Goal: Information Seeking & Learning: Learn about a topic

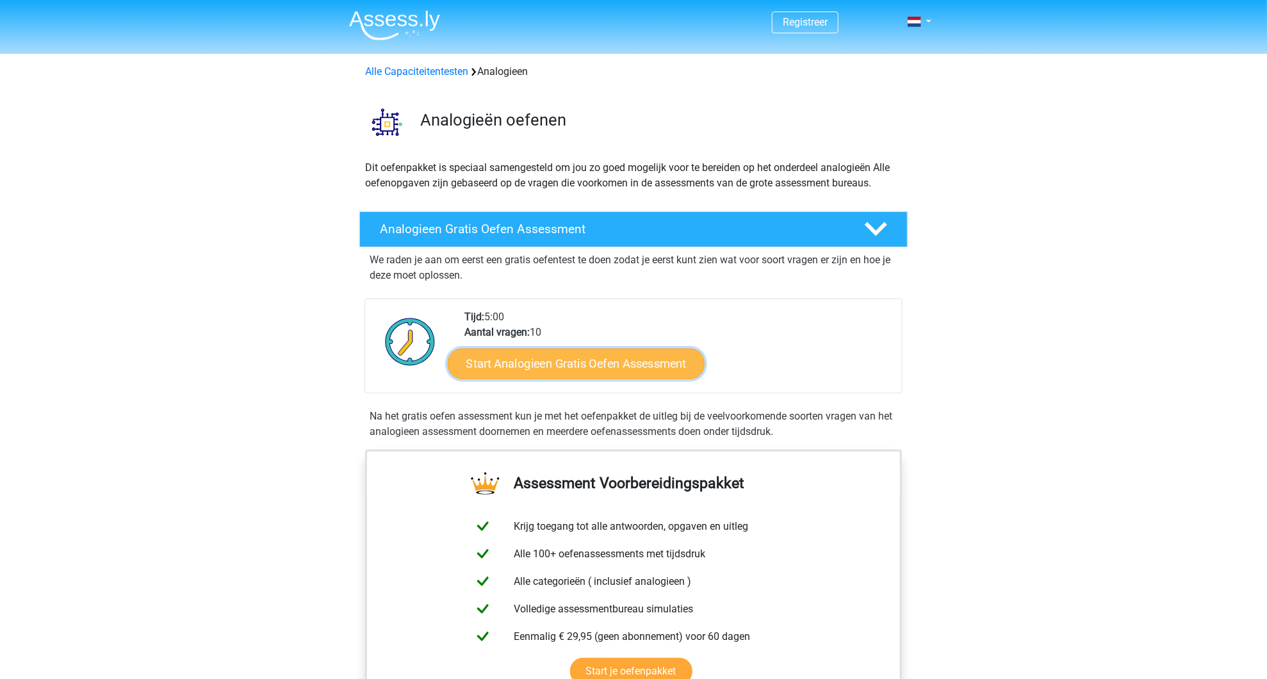
click at [547, 356] on link "Start Analogieen Gratis Oefen Assessment" at bounding box center [576, 363] width 257 height 31
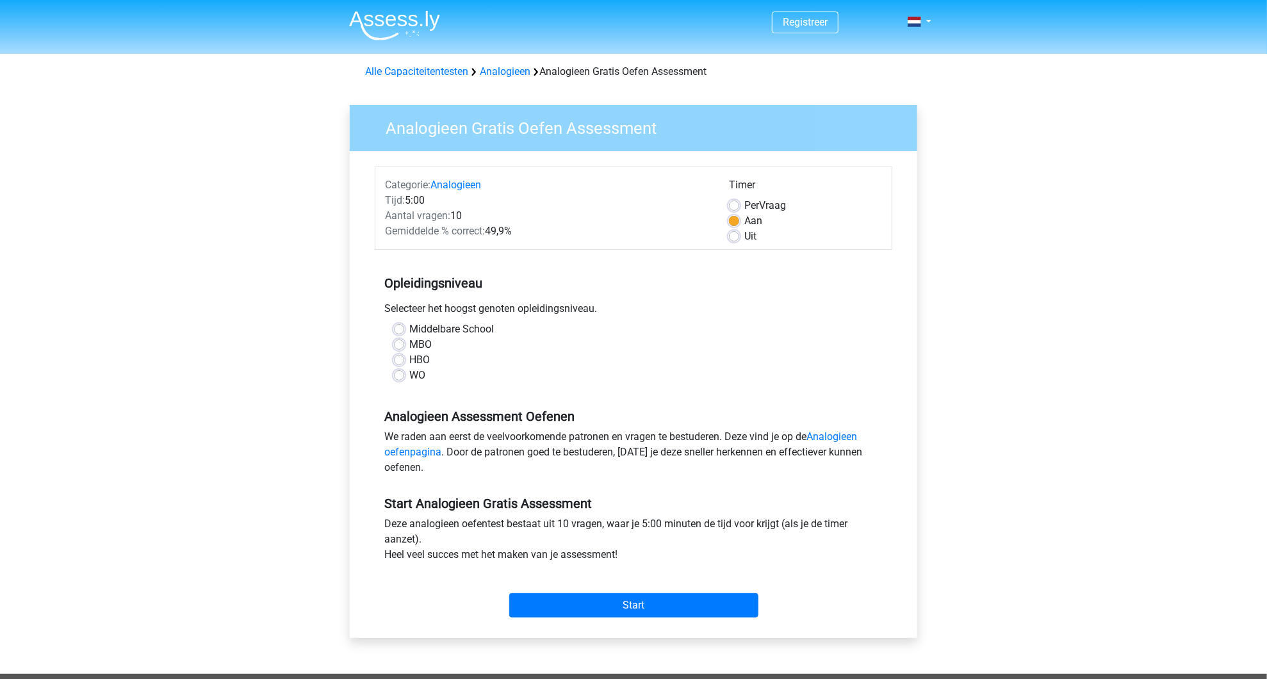
click at [421, 376] on label "WO" at bounding box center [417, 375] width 16 height 15
click at [404, 376] on input "WO" at bounding box center [399, 374] width 10 height 13
radio input "true"
click at [582, 610] on input "Start" at bounding box center [633, 605] width 249 height 24
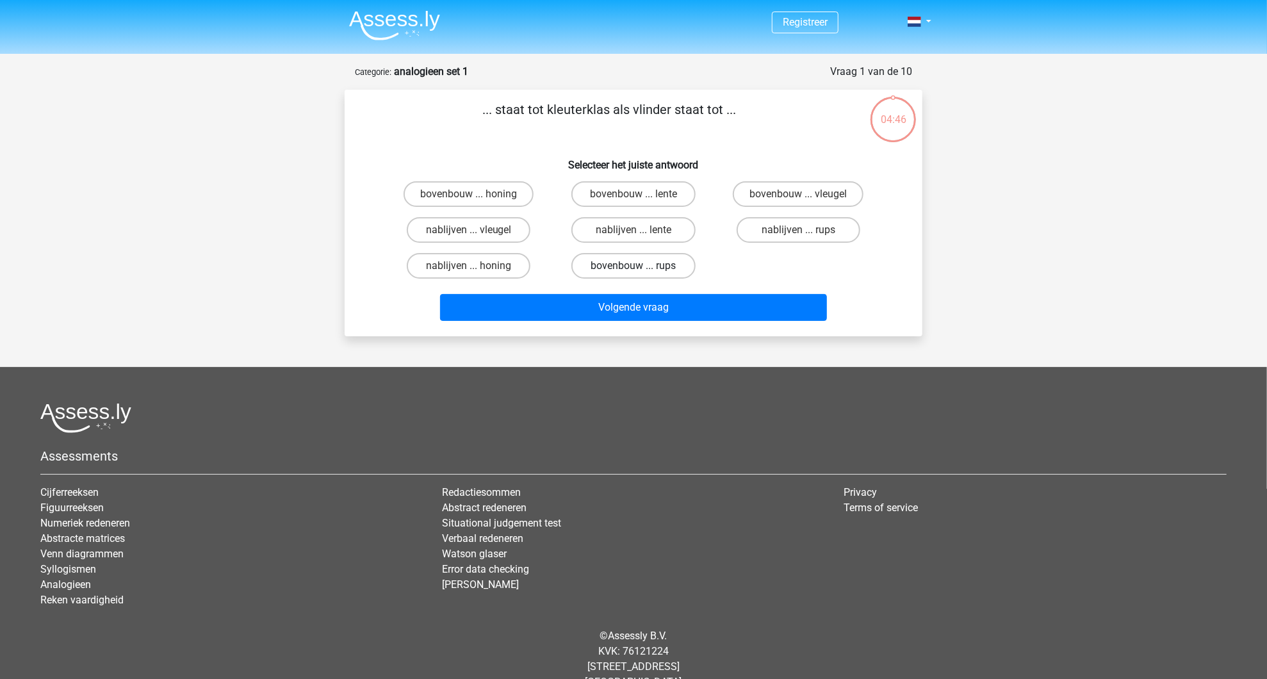
click at [608, 263] on label "bovenbouw ... rups" at bounding box center [633, 266] width 124 height 26
click at [634, 266] on input "bovenbouw ... rups" at bounding box center [638, 270] width 8 height 8
radio input "true"
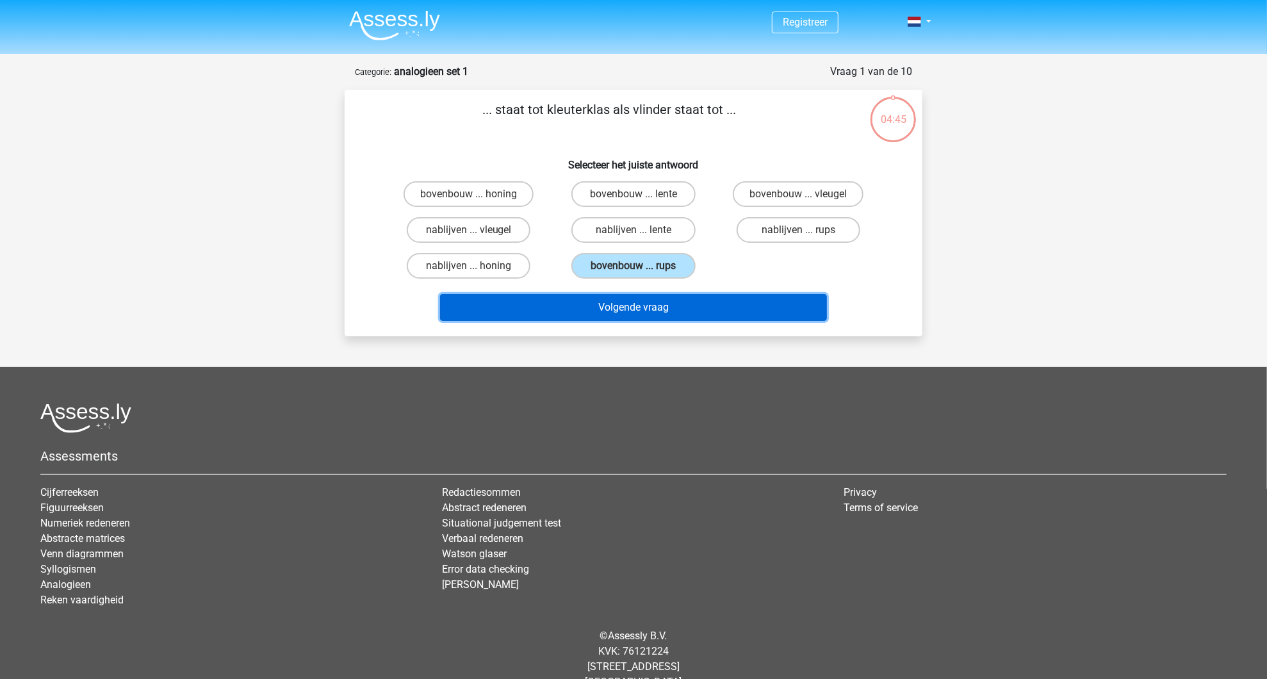
click at [611, 309] on button "Volgende vraag" at bounding box center [634, 307] width 388 height 27
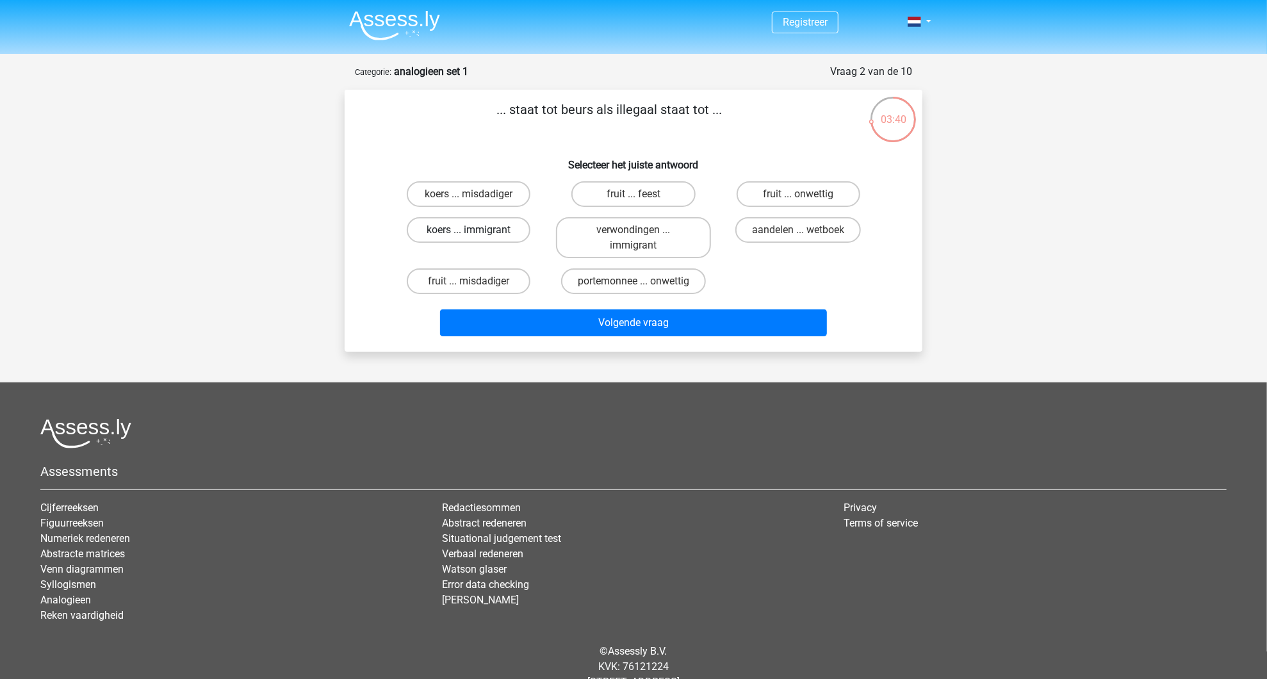
click at [480, 240] on label "koers ... immigrant" at bounding box center [469, 230] width 124 height 26
click at [477, 238] on input "koers ... immigrant" at bounding box center [473, 234] width 8 height 8
radio input "true"
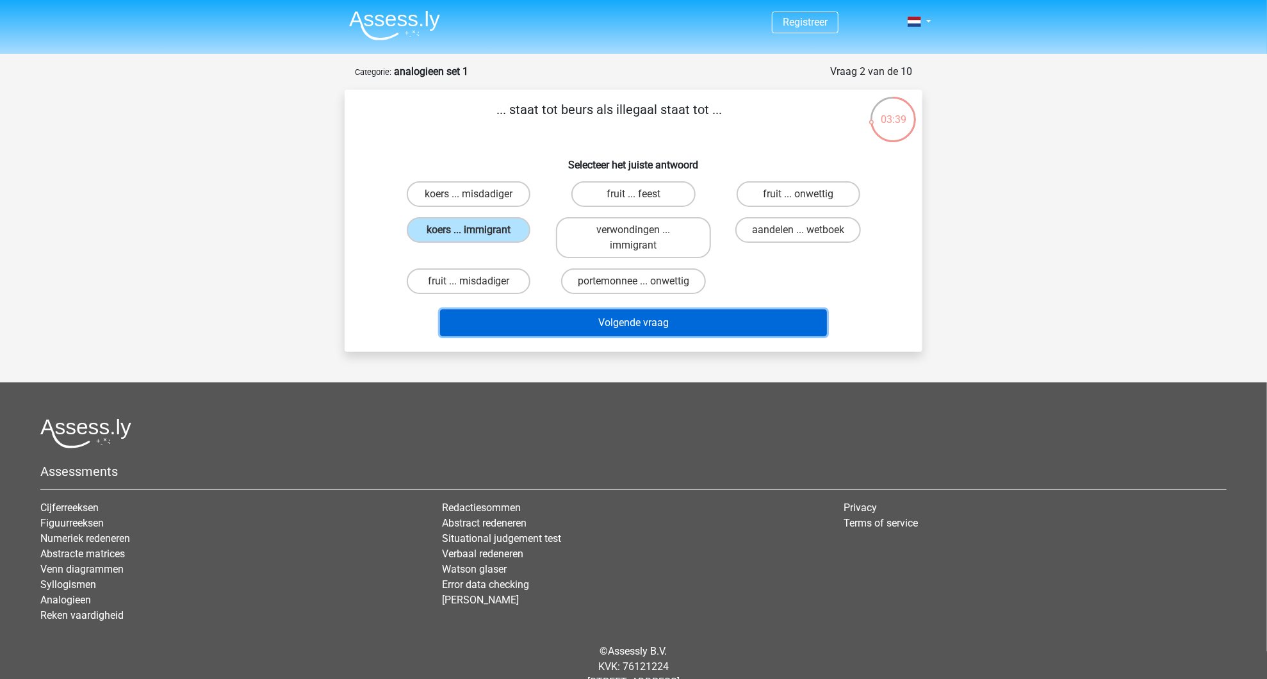
click at [634, 318] on button "Volgende vraag" at bounding box center [634, 322] width 388 height 27
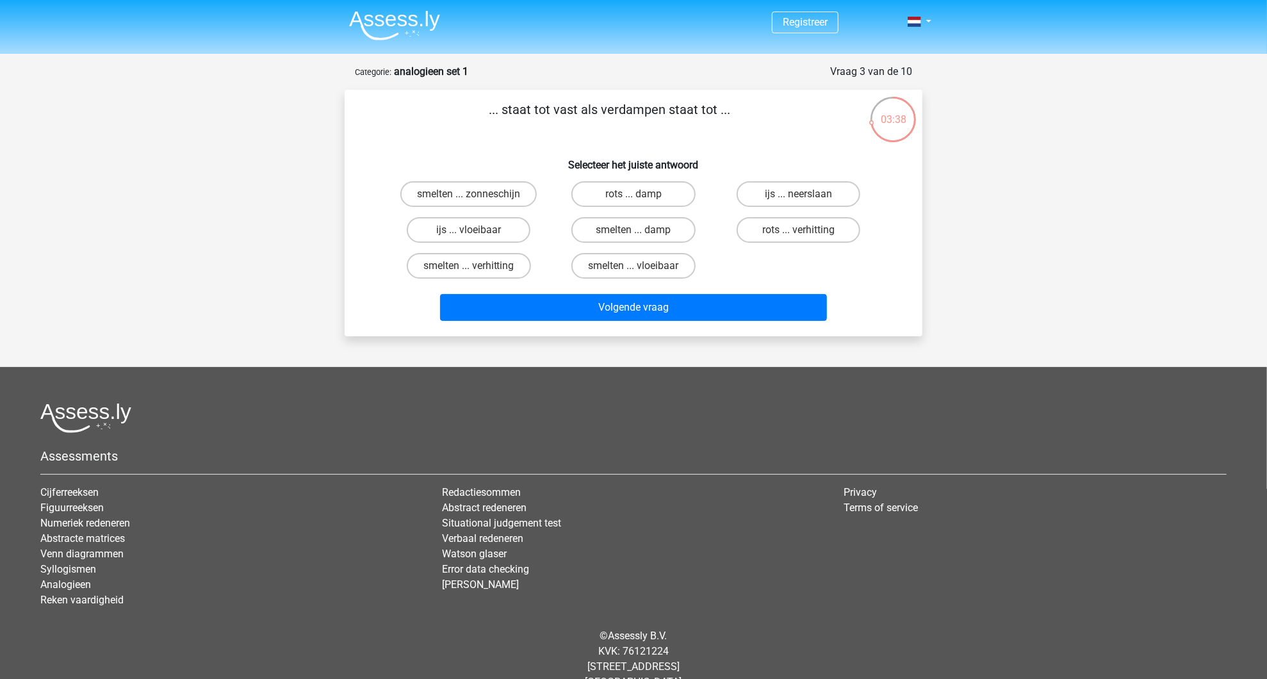
scroll to position [24, 0]
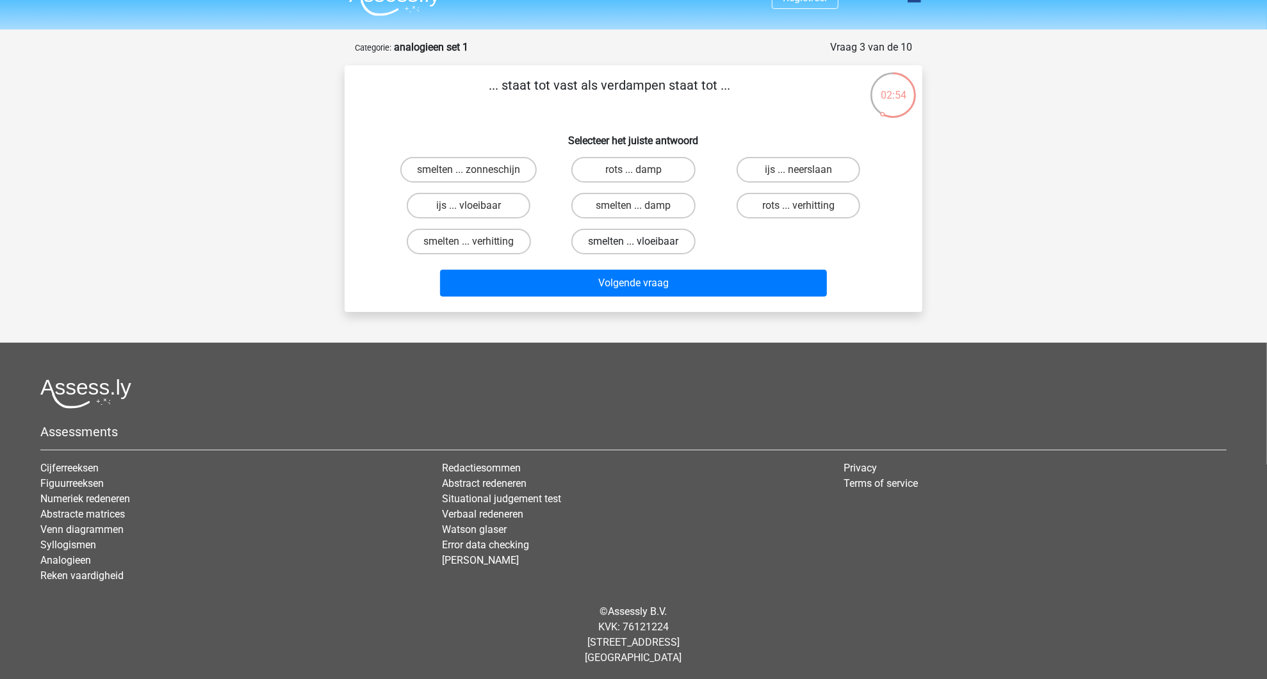
click at [642, 239] on label "smelten ... vloeibaar" at bounding box center [633, 242] width 124 height 26
click at [642, 242] on input "smelten ... vloeibaar" at bounding box center [638, 246] width 8 height 8
radio input "true"
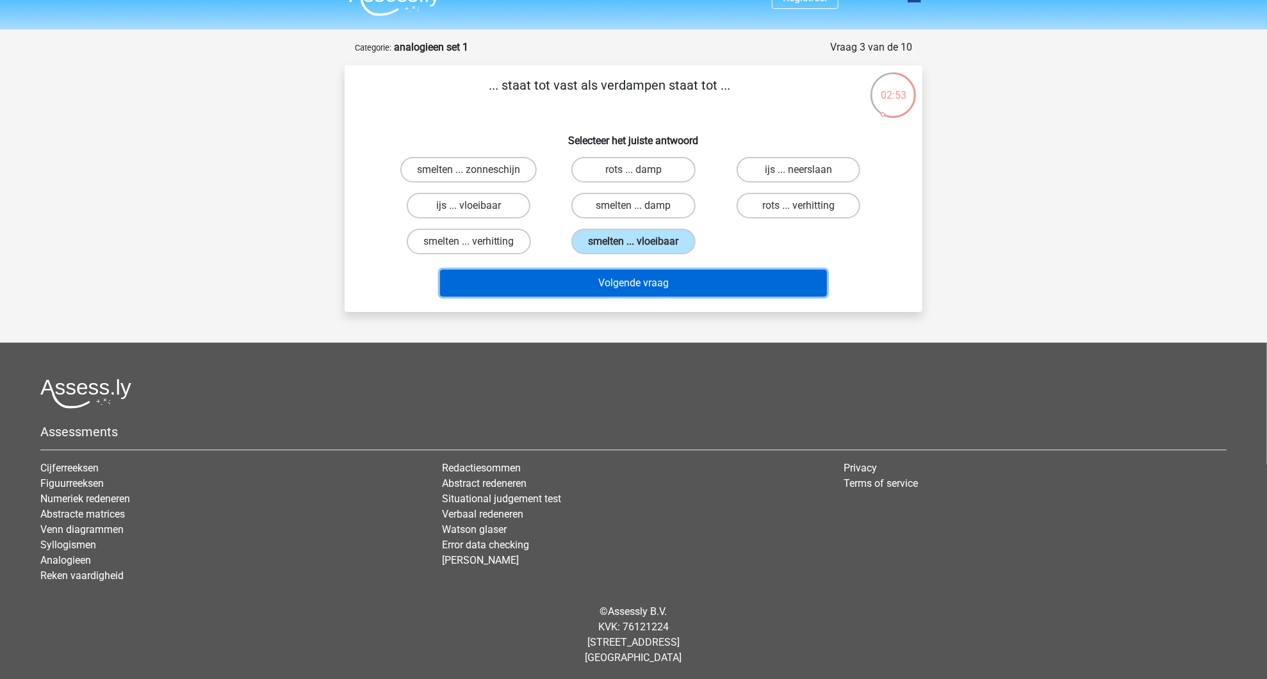
click at [646, 292] on button "Volgende vraag" at bounding box center [634, 283] width 388 height 27
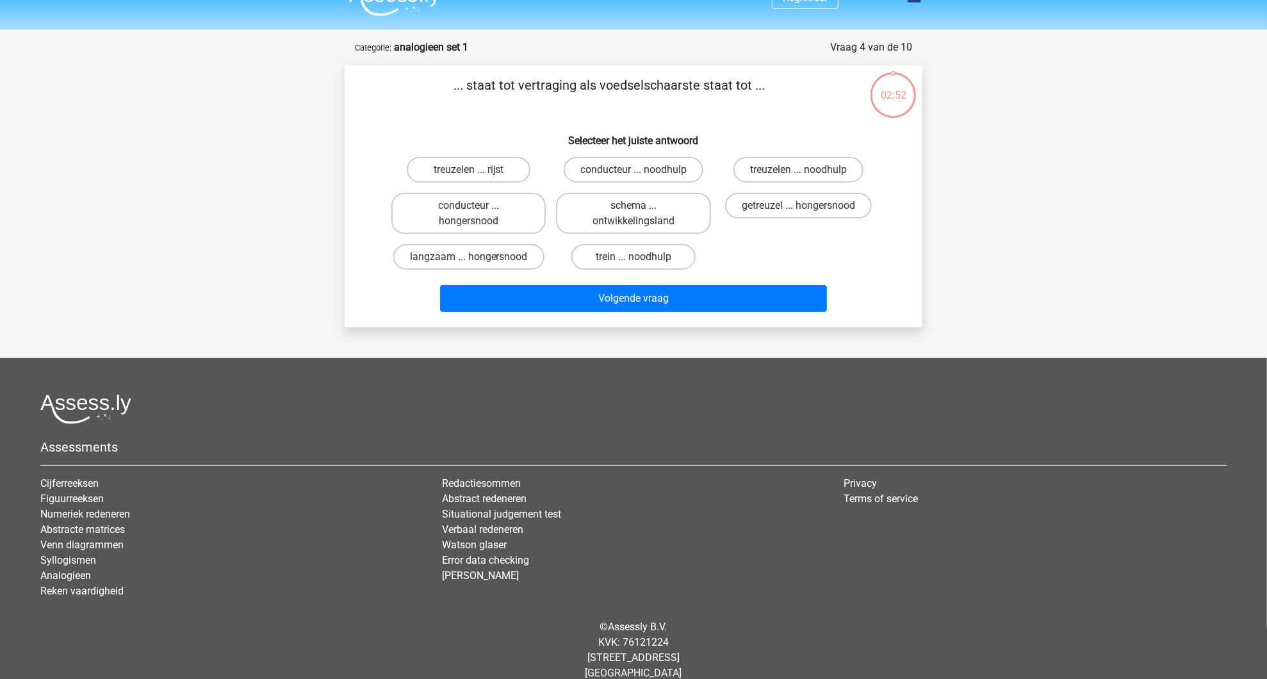
scroll to position [40, 0]
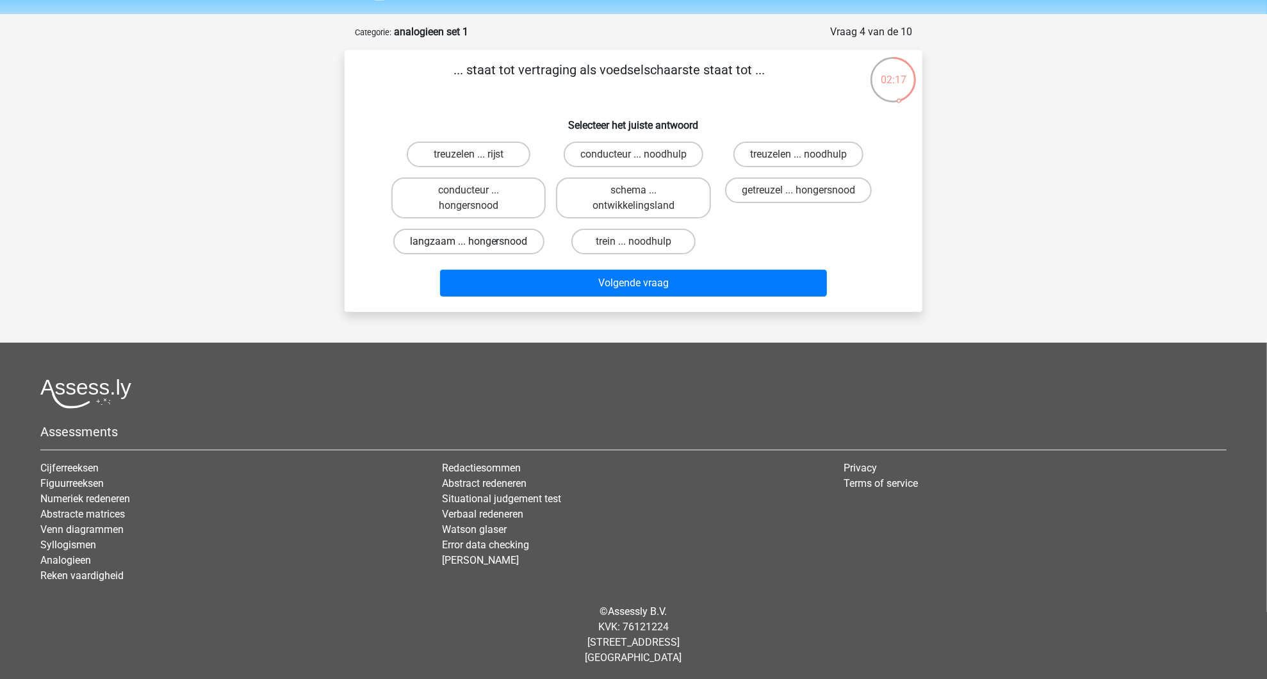
click at [519, 241] on label "langzaam ... hongersnood" at bounding box center [468, 242] width 151 height 26
click at [477, 242] on input "langzaam ... hongersnood" at bounding box center [473, 246] width 8 height 8
radio input "true"
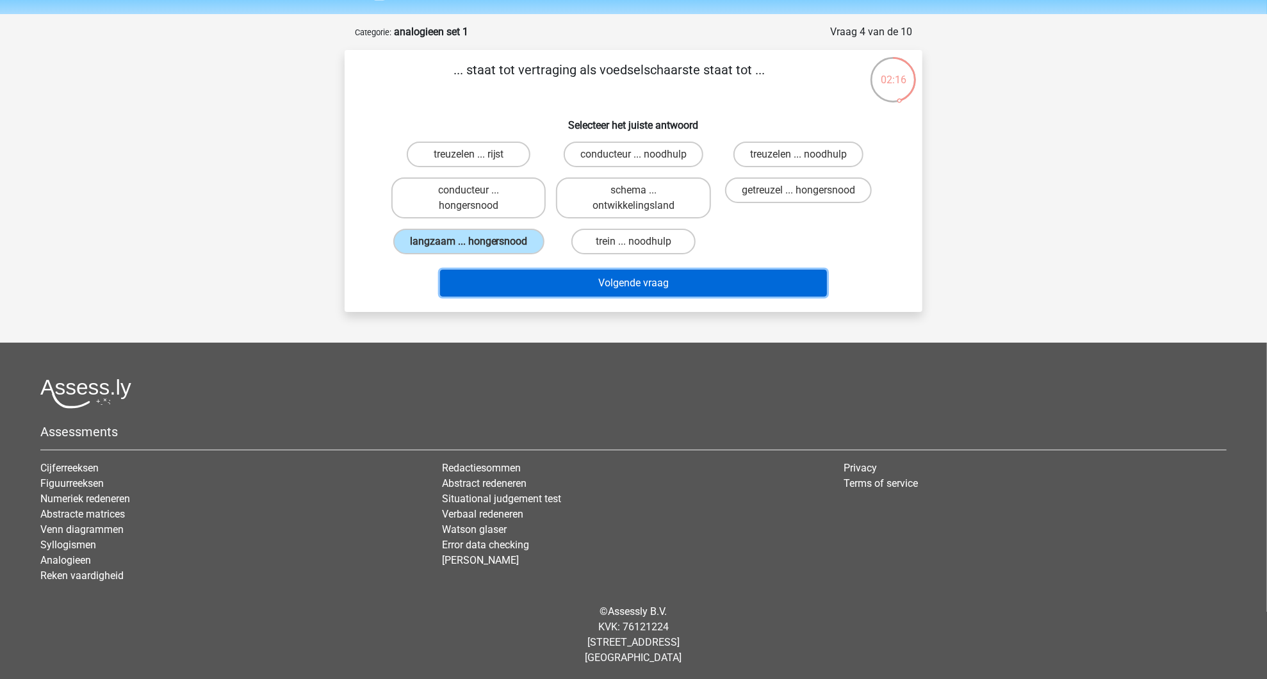
click at [646, 279] on button "Volgende vraag" at bounding box center [634, 283] width 388 height 27
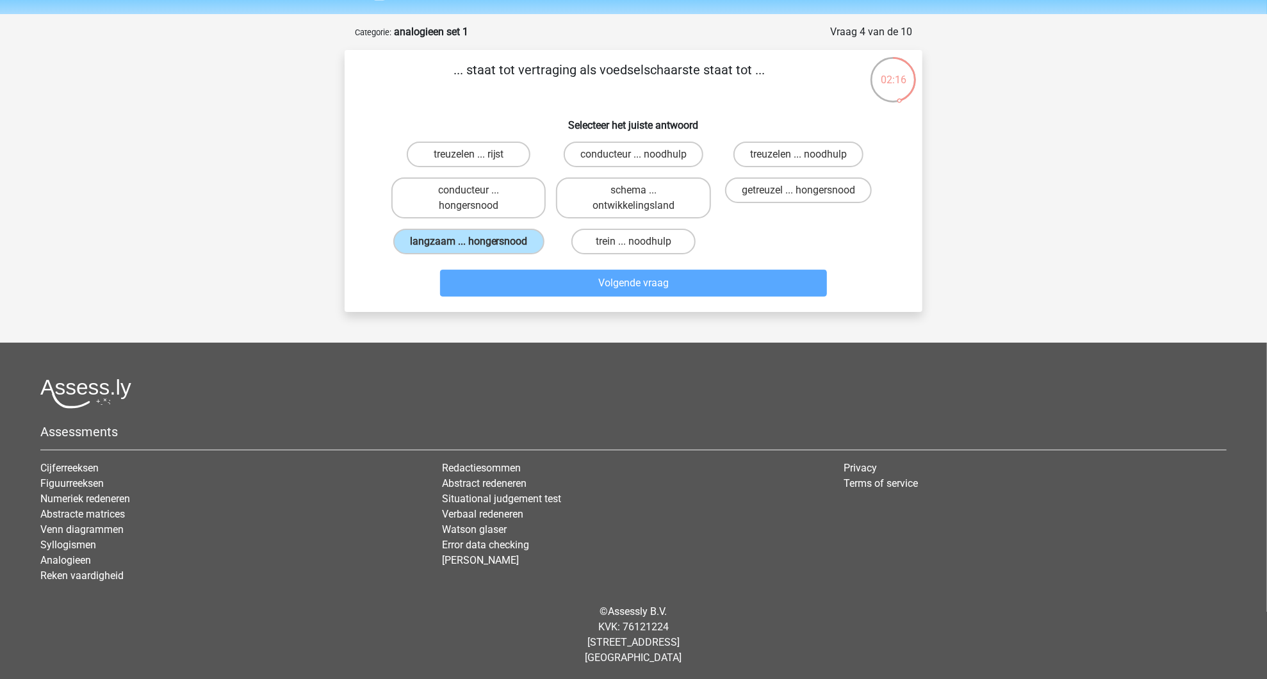
scroll to position [24, 0]
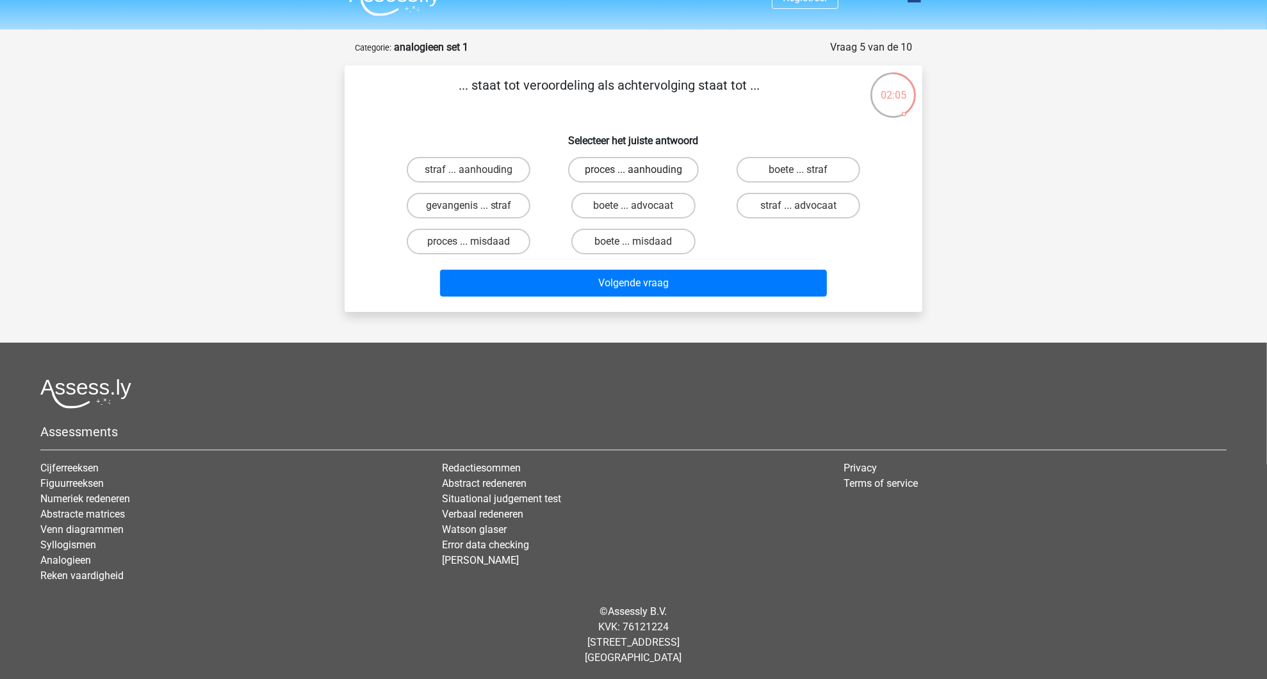
click at [657, 172] on label "proces ... aanhouding" at bounding box center [633, 170] width 131 height 26
click at [642, 172] on input "proces ... aanhouding" at bounding box center [638, 174] width 8 height 8
radio input "true"
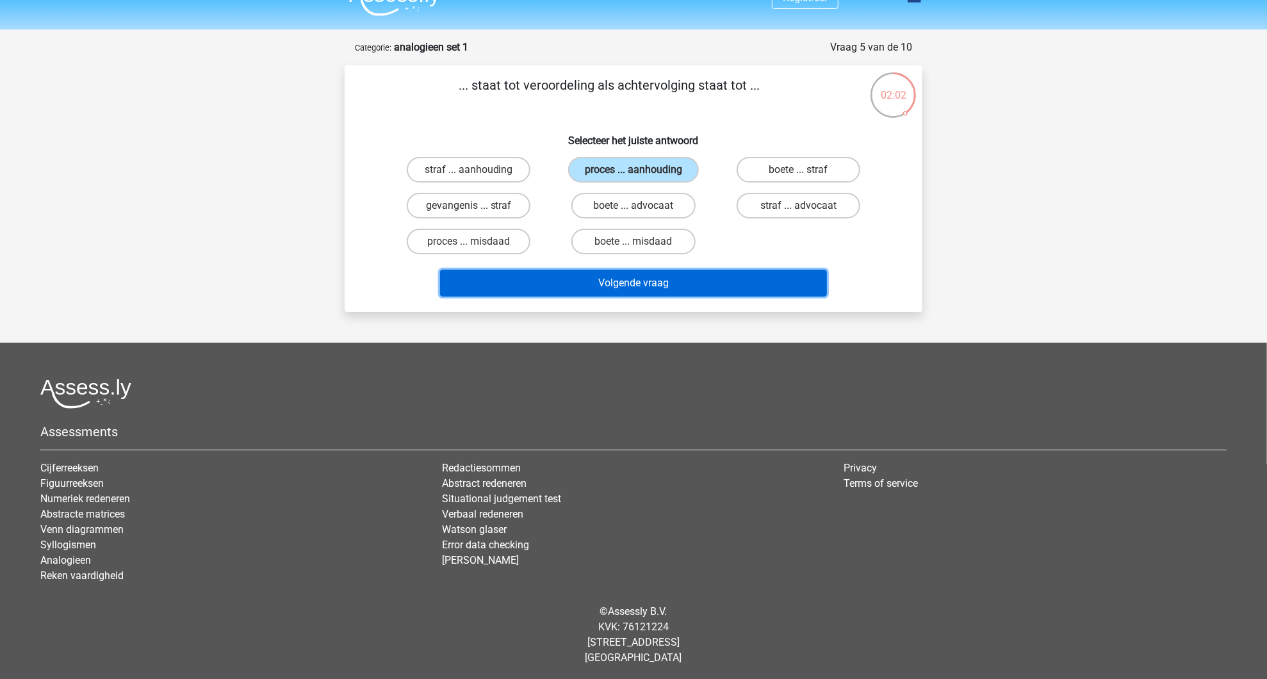
click at [700, 281] on button "Volgende vraag" at bounding box center [634, 283] width 388 height 27
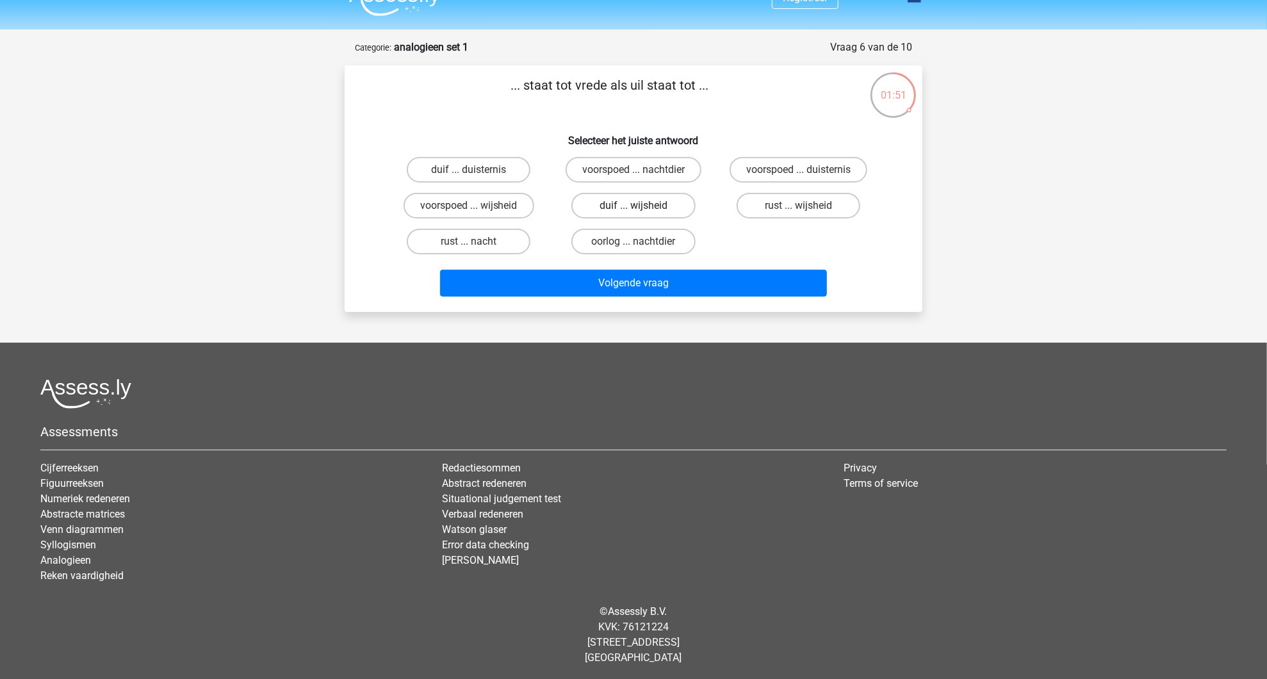
click at [621, 213] on label "duif ... wijsheid" at bounding box center [633, 206] width 124 height 26
click at [634, 213] on input "duif ... wijsheid" at bounding box center [638, 210] width 8 height 8
radio input "true"
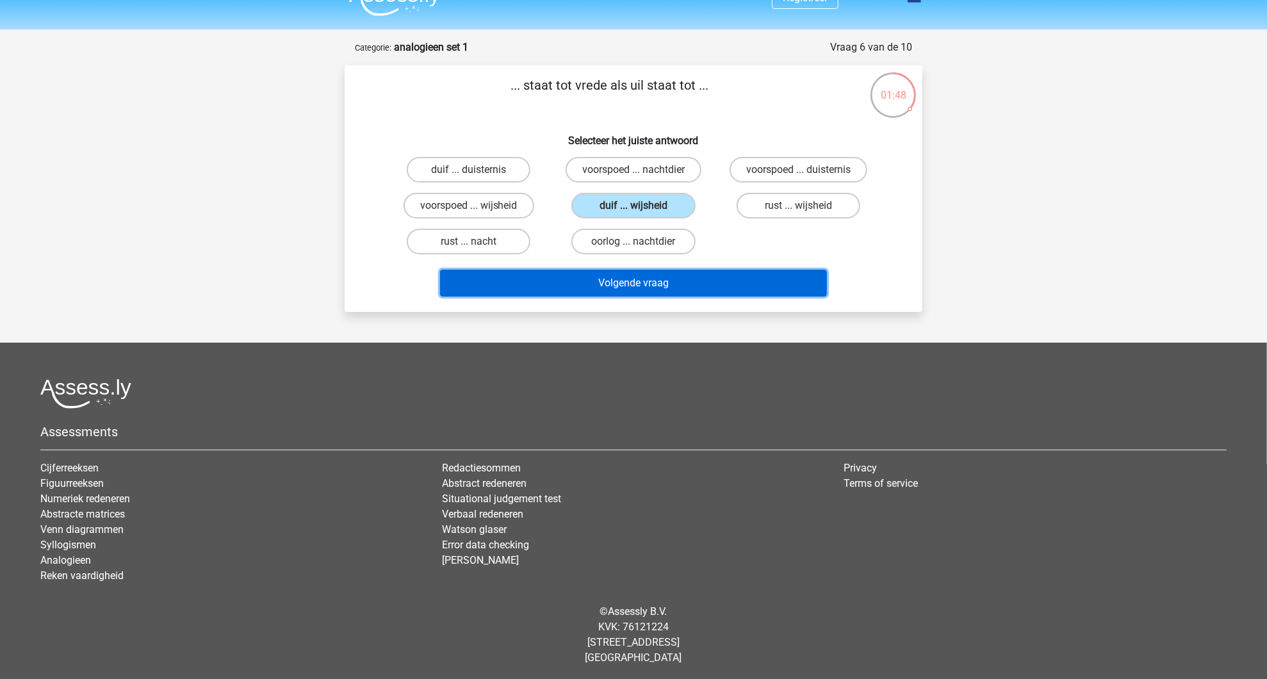
click at [636, 281] on button "Volgende vraag" at bounding box center [634, 283] width 388 height 27
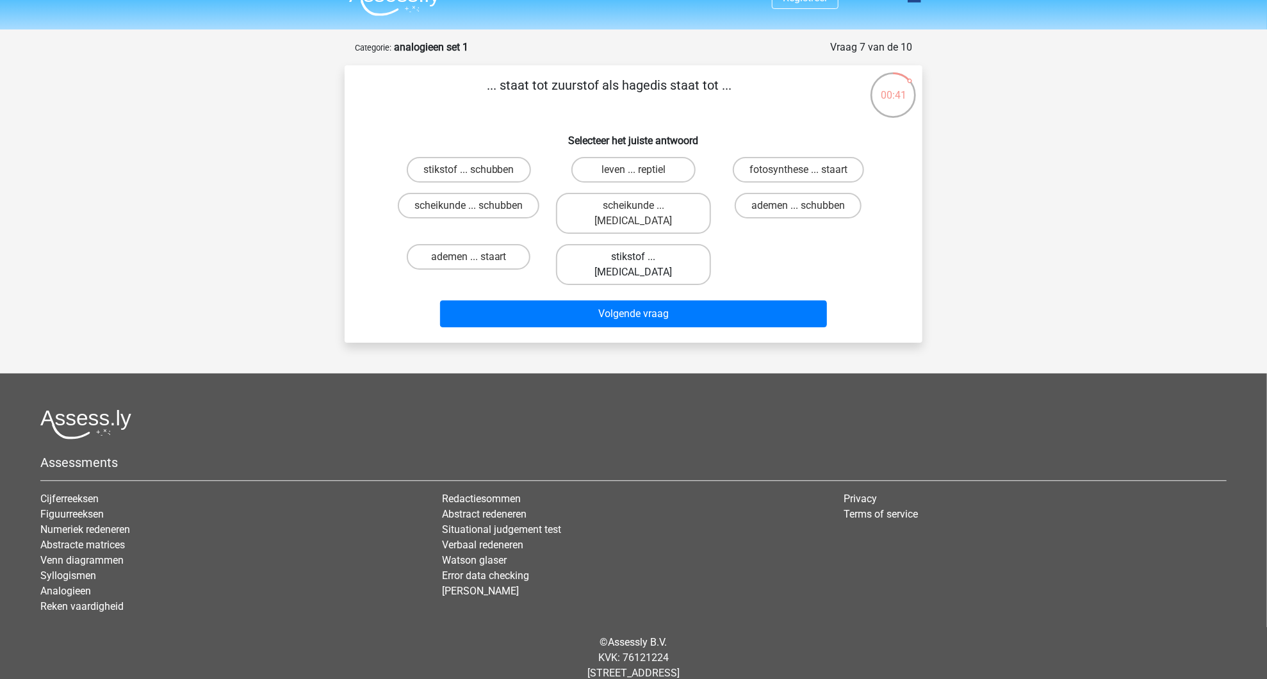
click at [671, 244] on label "stikstof ... krokodil" at bounding box center [633, 264] width 154 height 41
click at [642, 257] on input "stikstof ... krokodil" at bounding box center [638, 261] width 8 height 8
radio input "true"
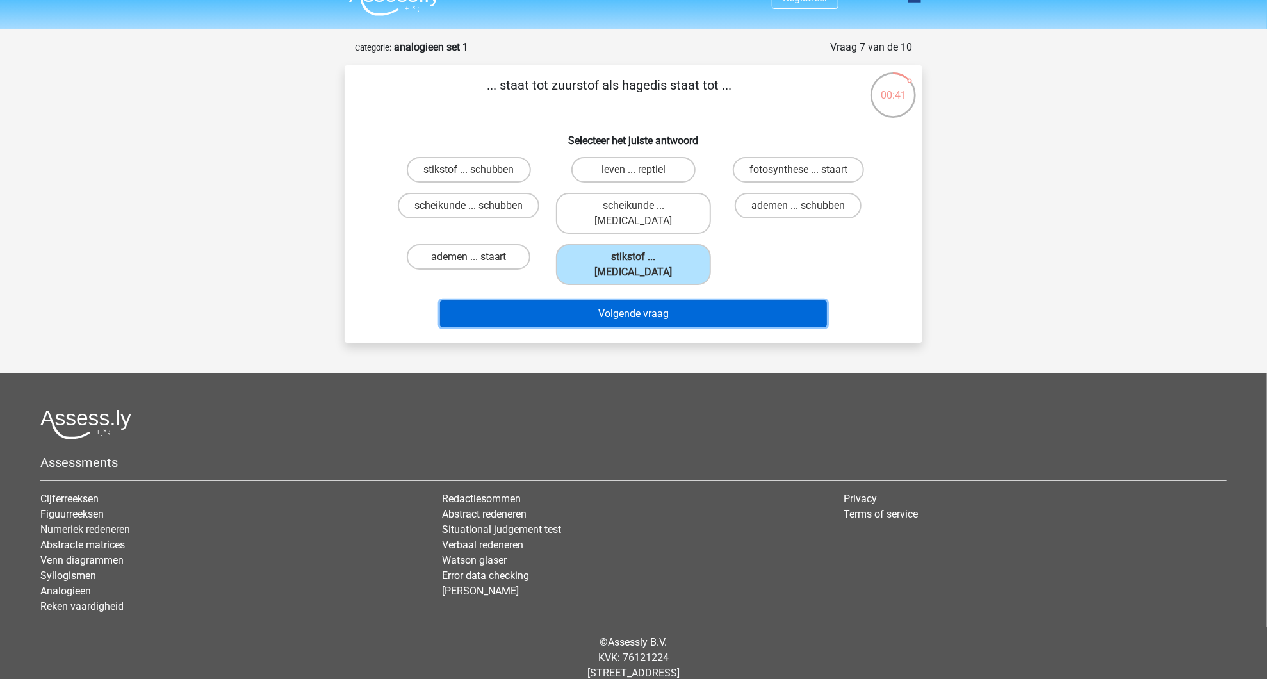
click at [660, 300] on button "Volgende vraag" at bounding box center [634, 313] width 388 height 27
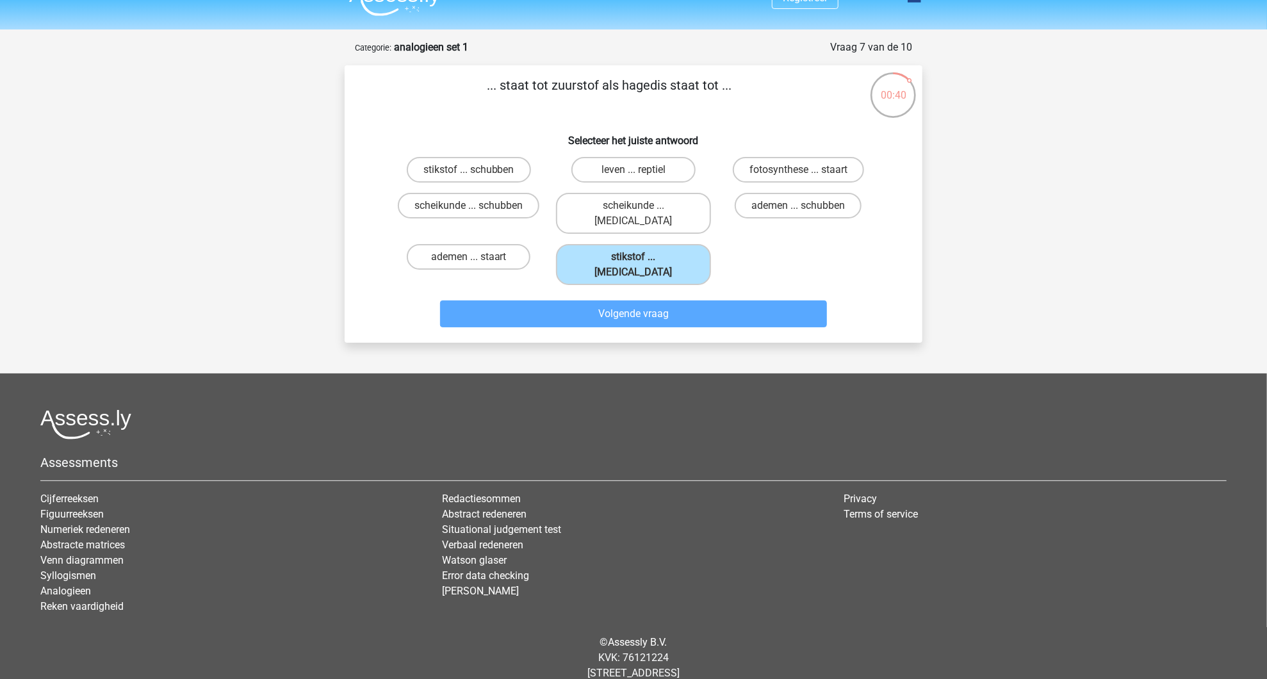
scroll to position [40, 0]
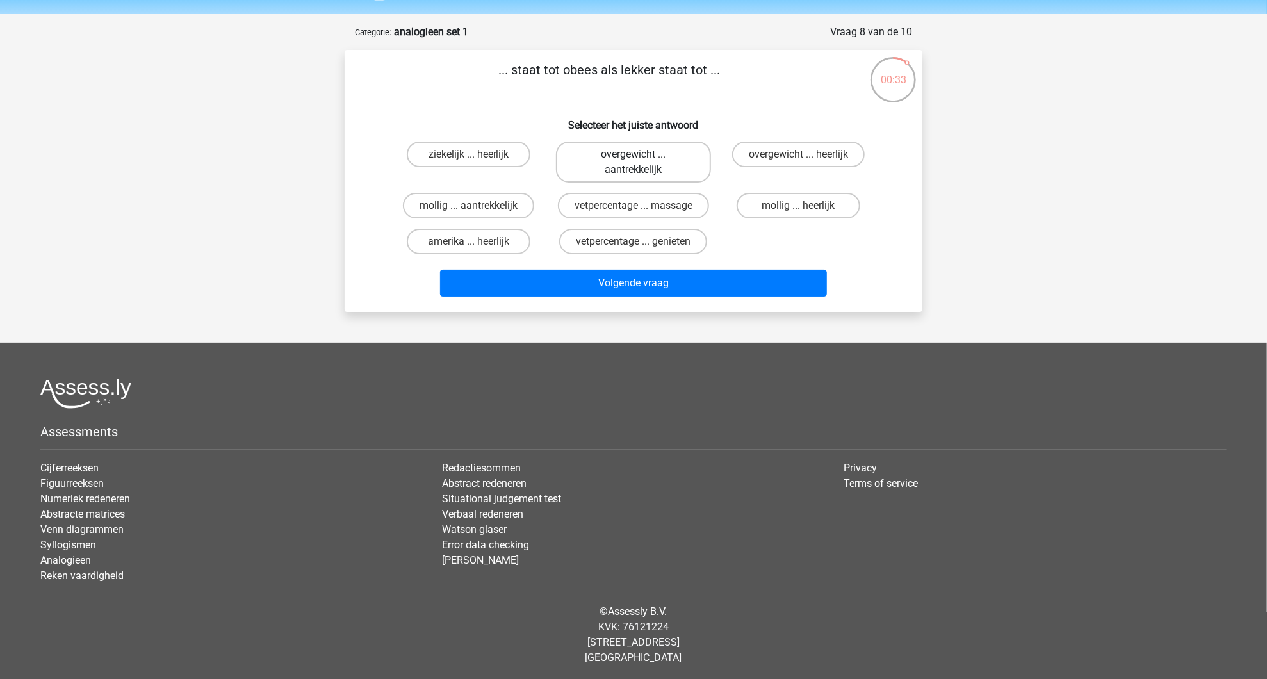
click at [668, 159] on label "overgewicht ... aantrekkelijk" at bounding box center [633, 162] width 154 height 41
click at [642, 159] on input "overgewicht ... aantrekkelijk" at bounding box center [638, 158] width 8 height 8
radio input "true"
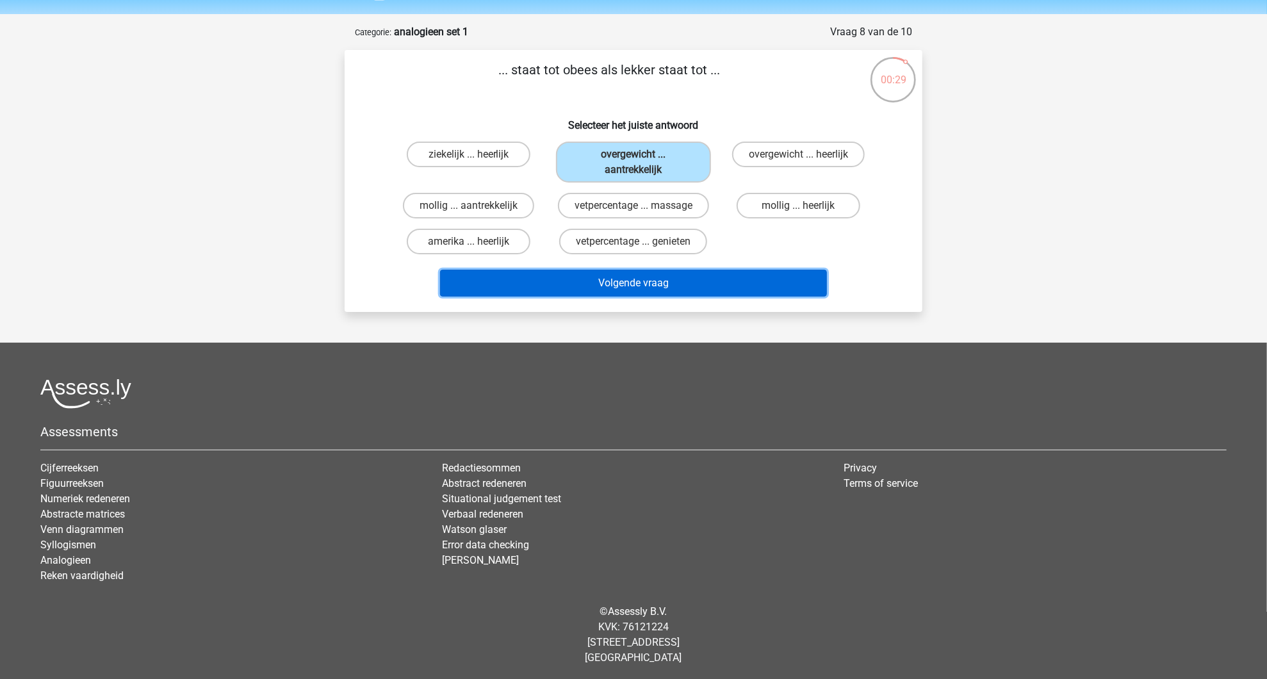
click at [672, 281] on button "Volgende vraag" at bounding box center [634, 283] width 388 height 27
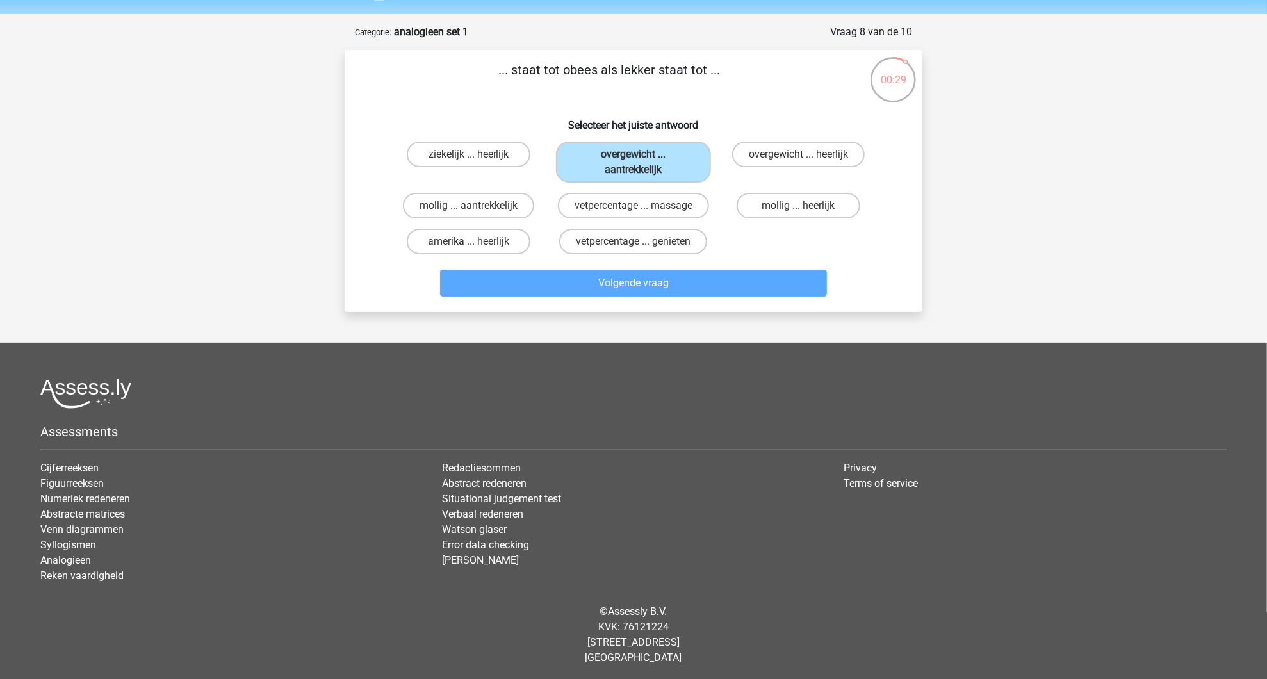
scroll to position [24, 0]
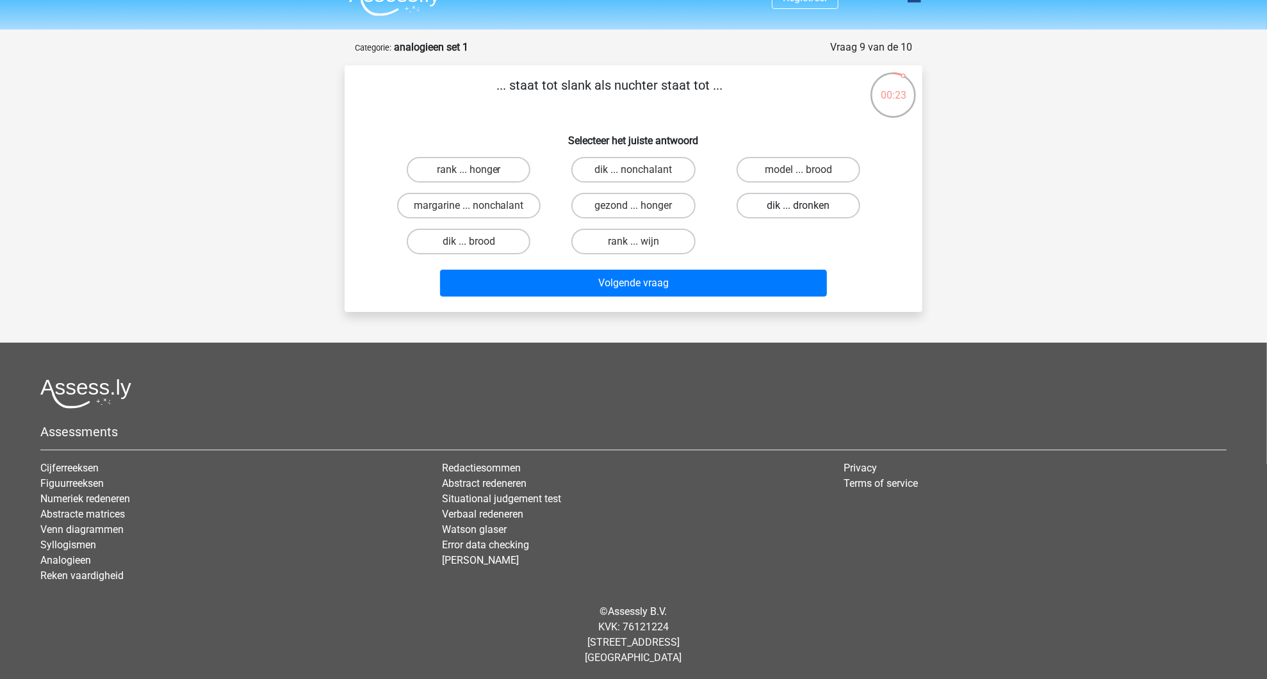
click at [785, 209] on label "dik ... dronken" at bounding box center [799, 206] width 124 height 26
click at [798, 209] on input "dik ... dronken" at bounding box center [802, 210] width 8 height 8
radio input "true"
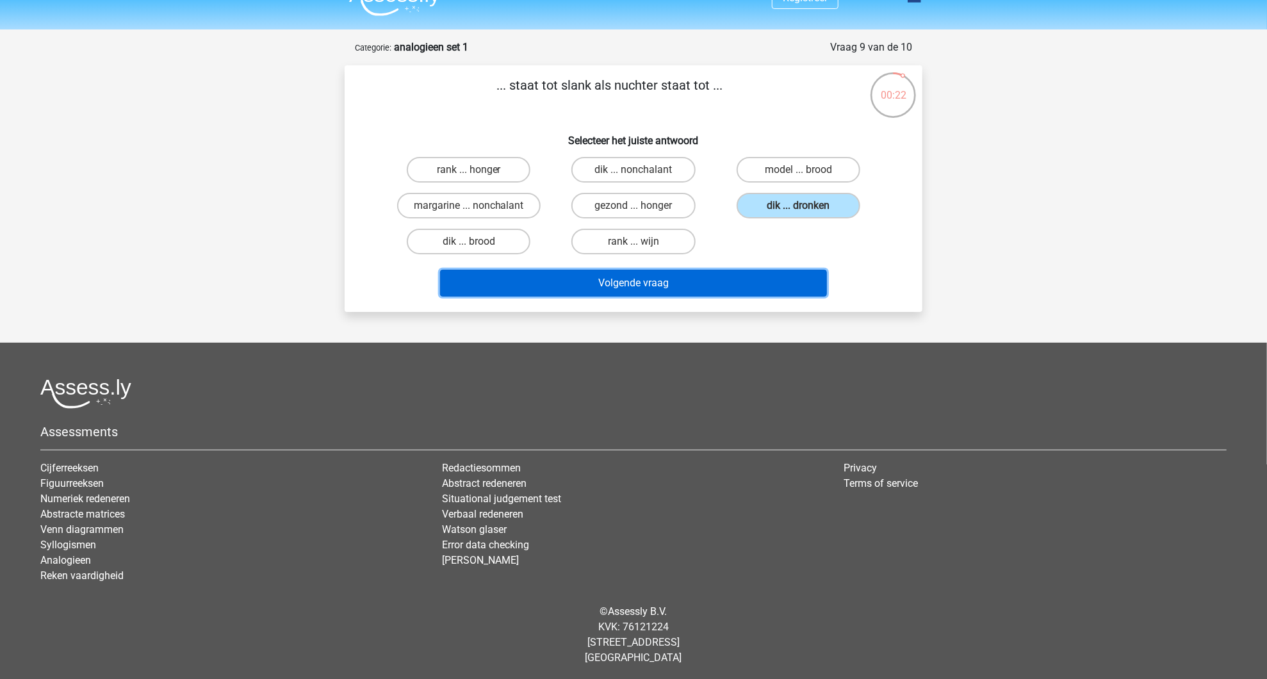
click at [680, 288] on button "Volgende vraag" at bounding box center [634, 283] width 388 height 27
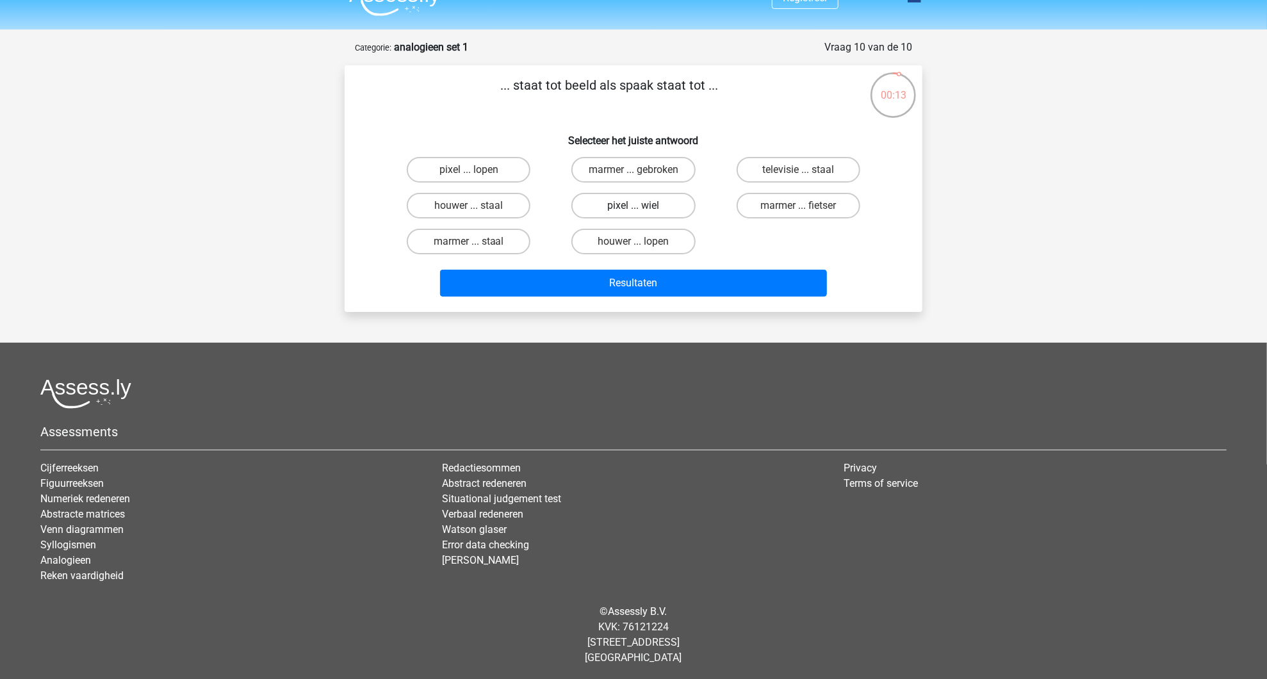
click at [665, 202] on label "pixel ... wiel" at bounding box center [633, 206] width 124 height 26
click at [642, 206] on input "pixel ... wiel" at bounding box center [638, 210] width 8 height 8
radio input "true"
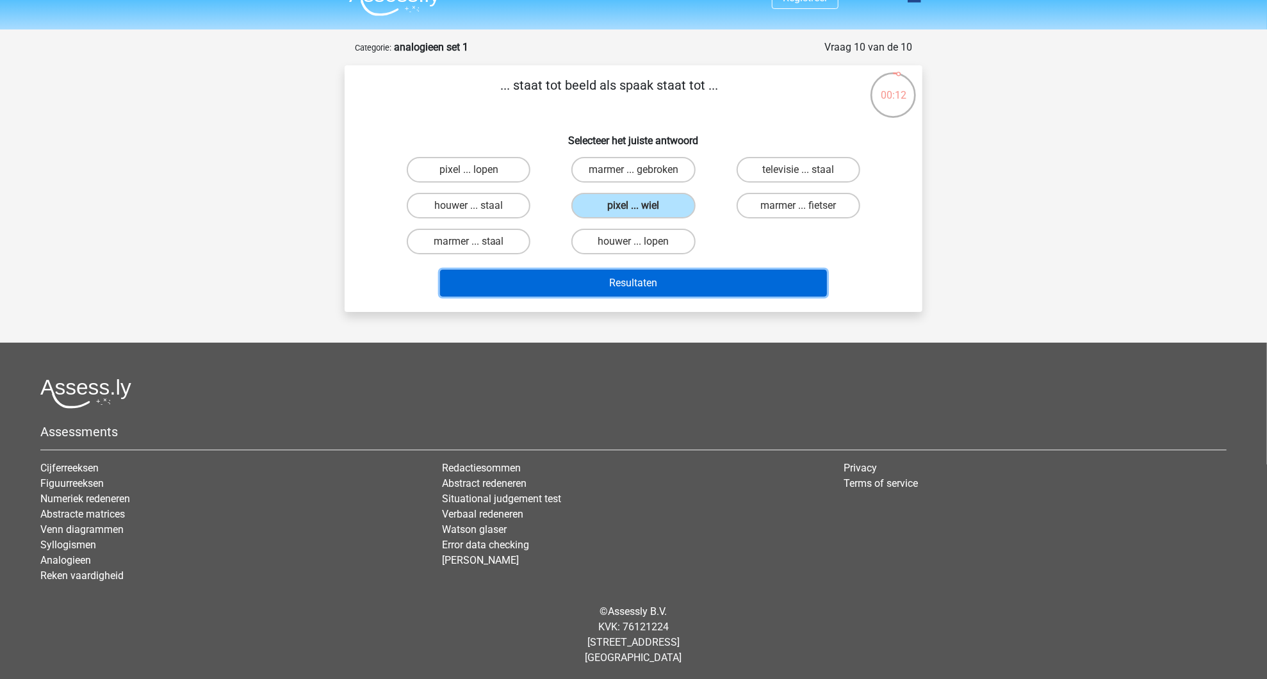
click at [665, 277] on button "Resultaten" at bounding box center [634, 283] width 388 height 27
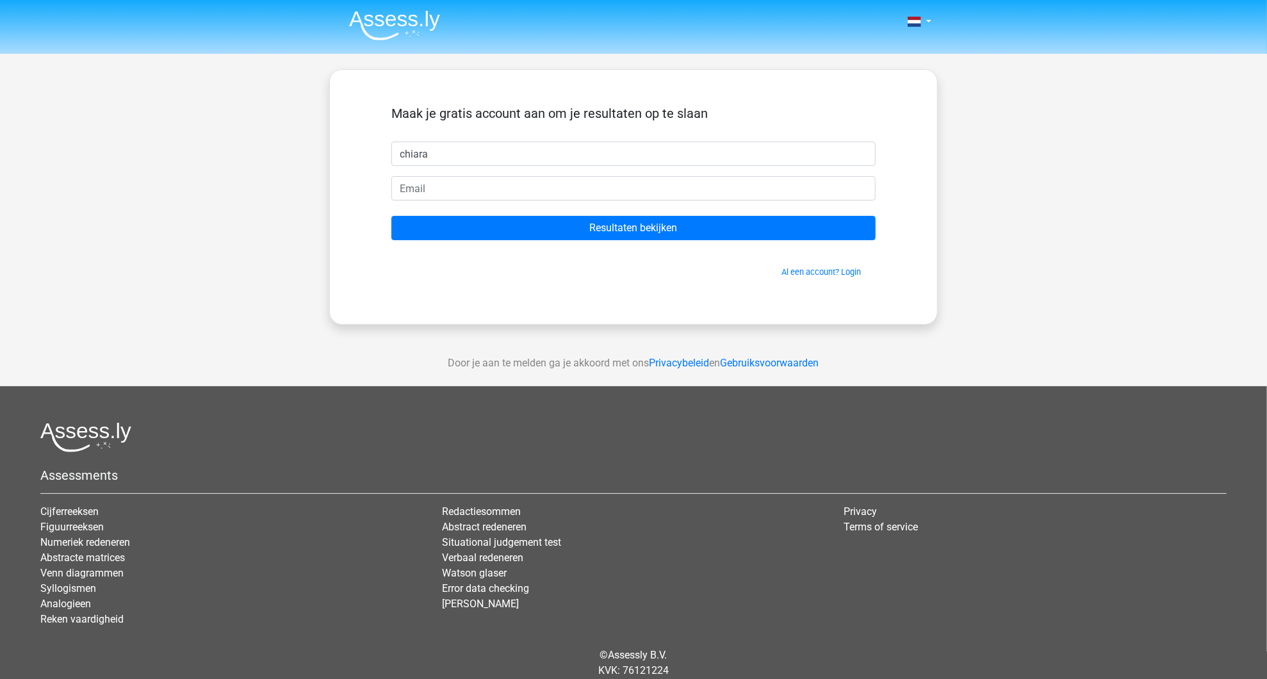
type input "[PERSON_NAME]"
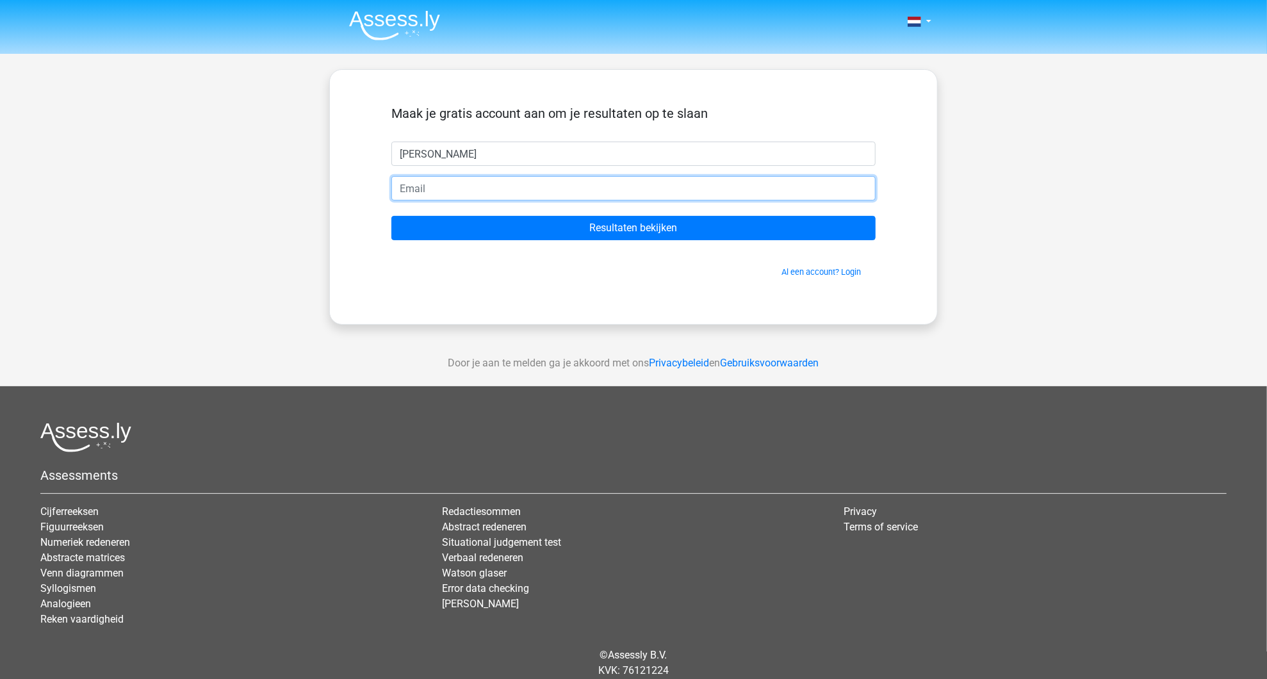
click at [449, 184] on input "email" at bounding box center [633, 188] width 484 height 24
type input "[EMAIL_ADDRESS][DOMAIN_NAME]"
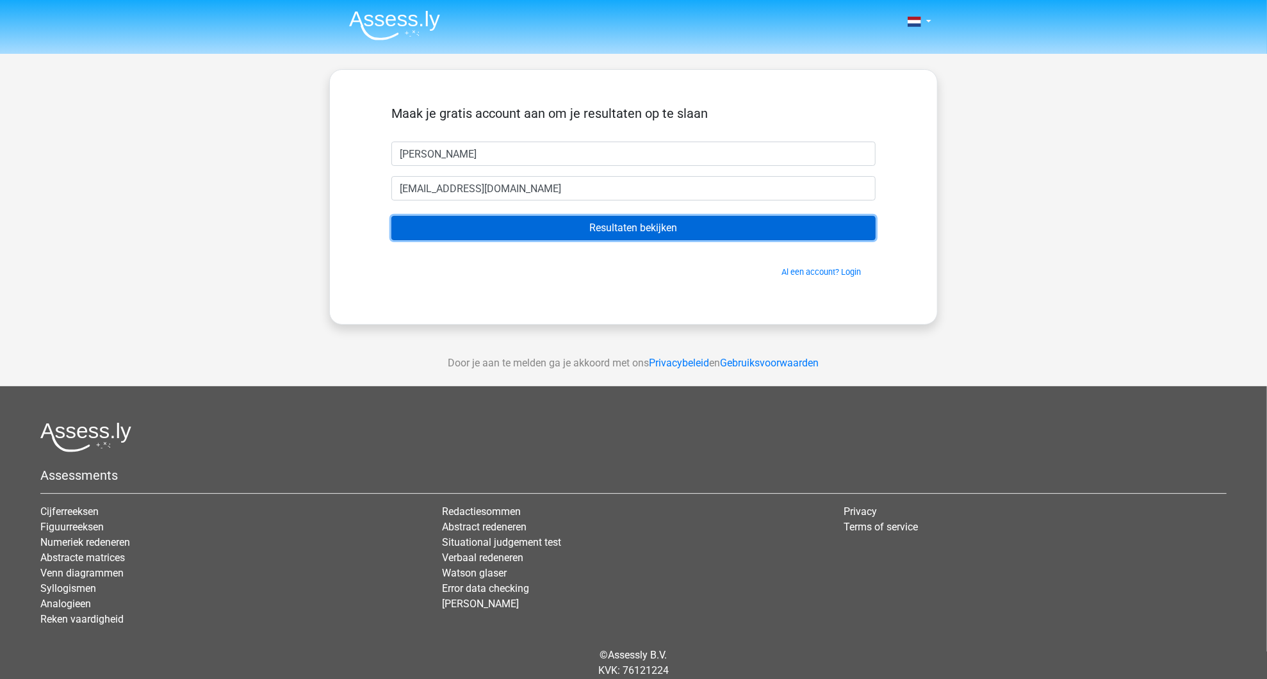
click at [639, 231] on input "Resultaten bekijken" at bounding box center [633, 228] width 484 height 24
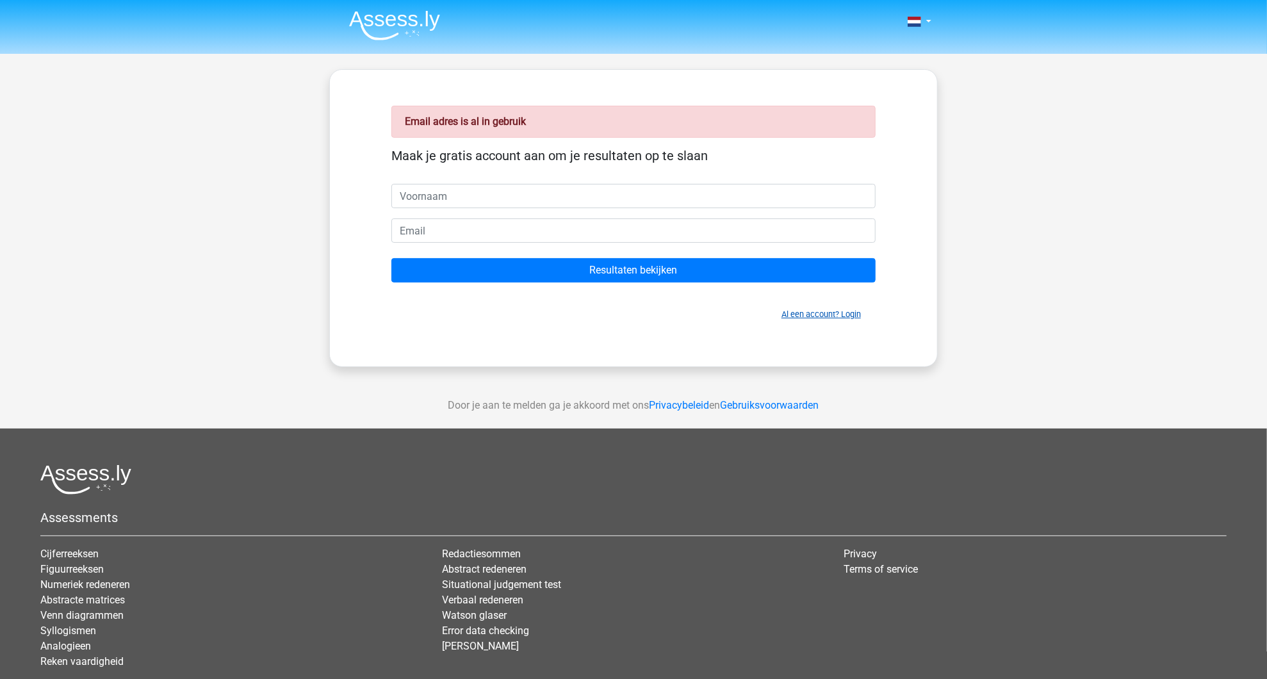
click at [828, 313] on link "Al een account? Login" at bounding box center [821, 314] width 79 height 10
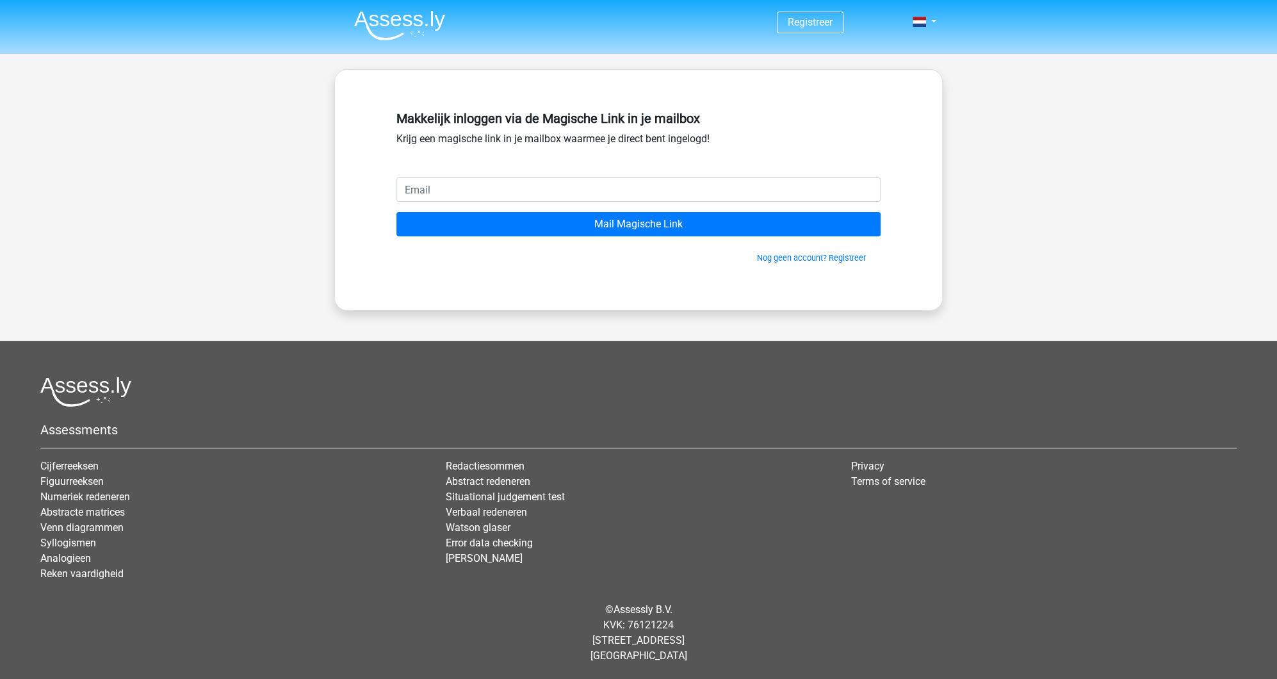
click at [485, 192] on input "email" at bounding box center [639, 189] width 484 height 24
type input "[EMAIL_ADDRESS][DOMAIN_NAME]"
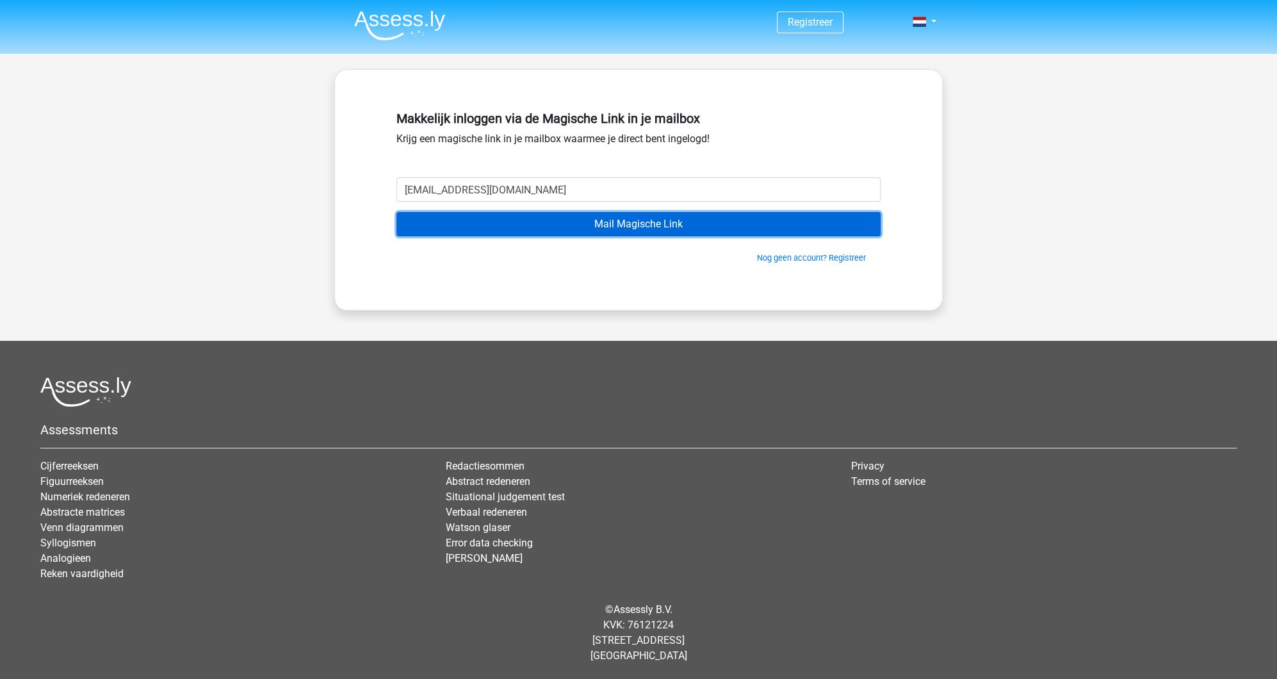
click at [549, 225] on input "Mail Magische Link" at bounding box center [639, 224] width 484 height 24
